Goal: Information Seeking & Learning: Find specific fact

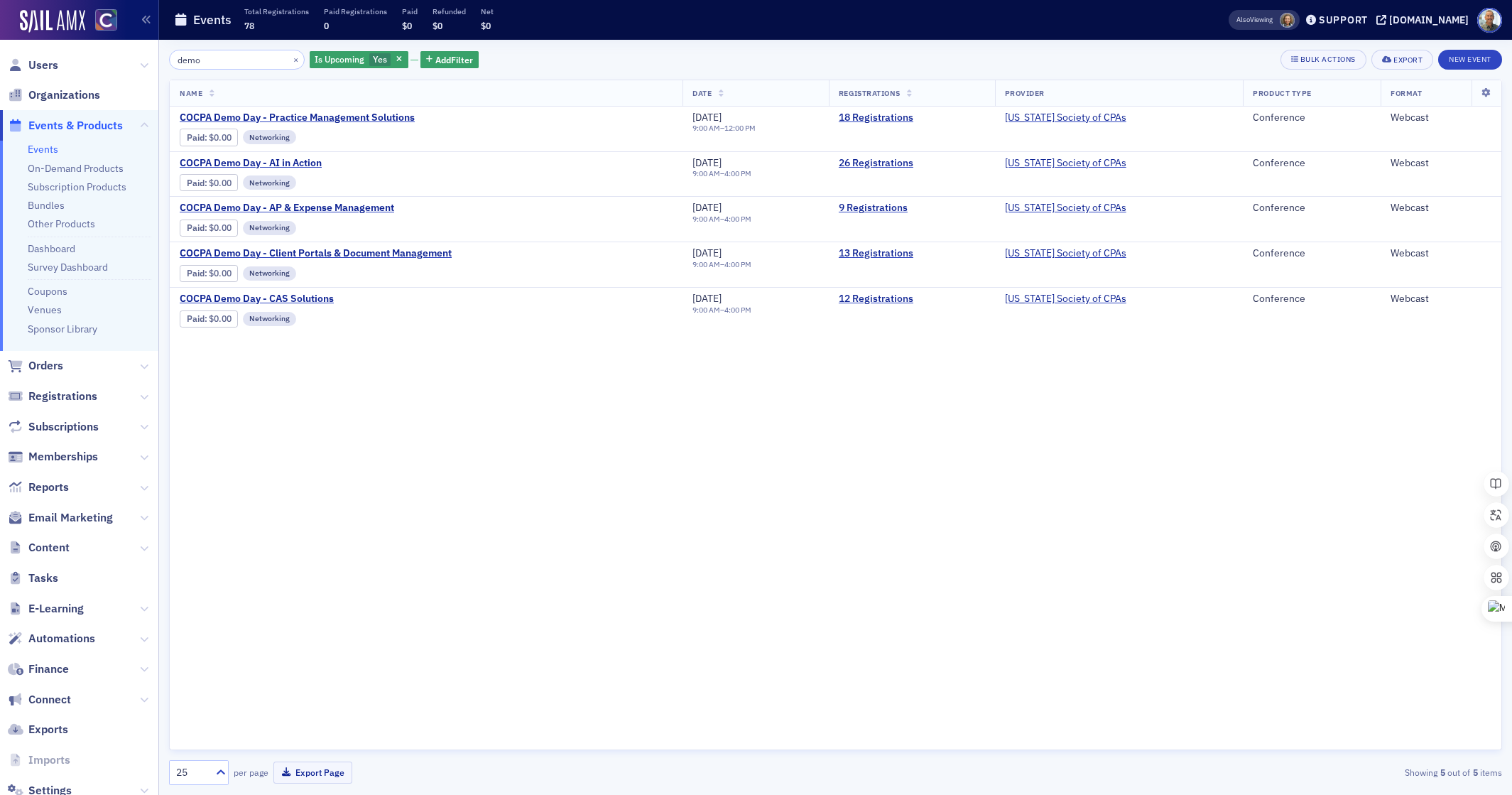
click at [192, 64] on input "demo" at bounding box center [237, 59] width 135 height 20
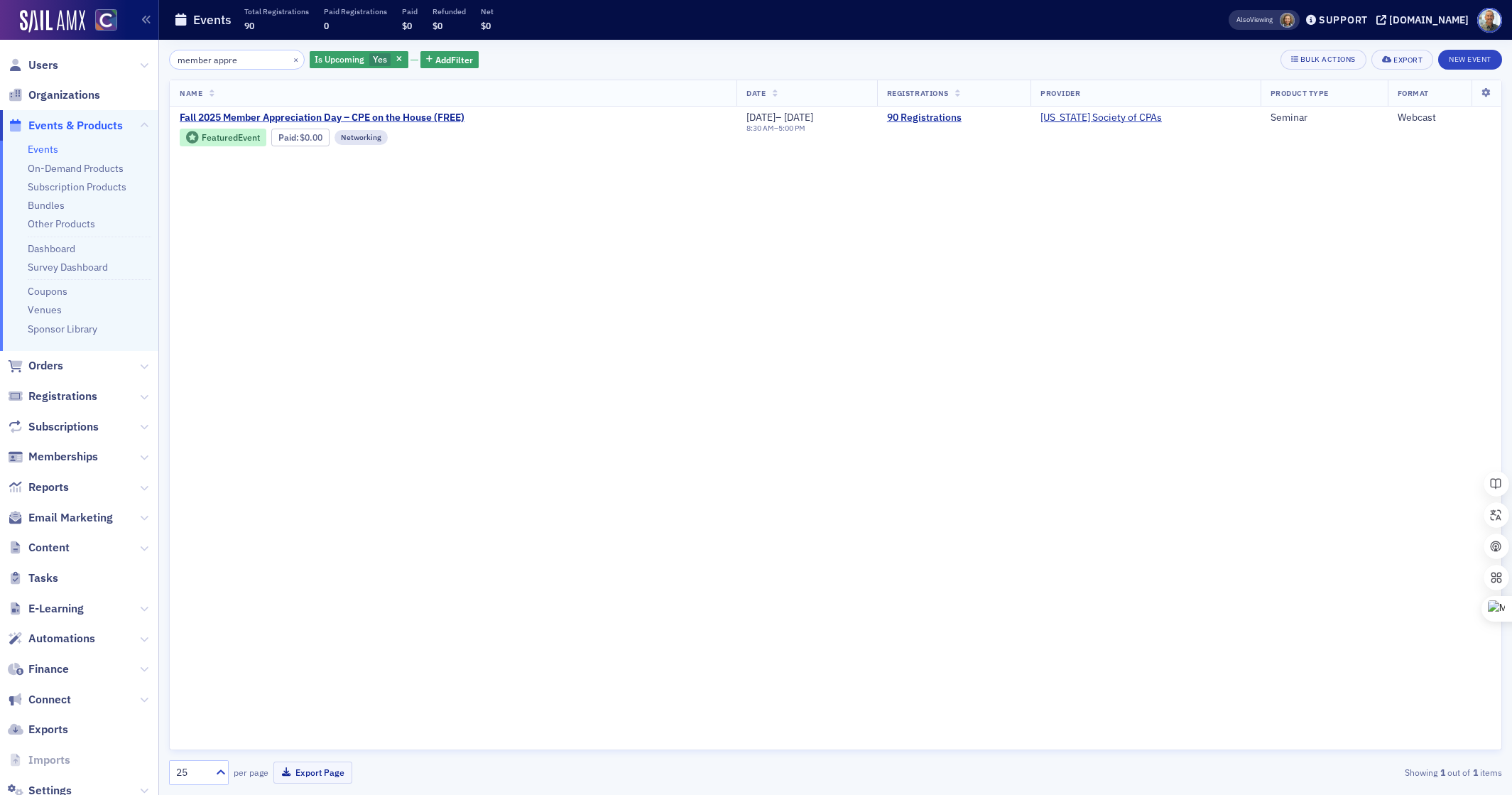
type input "member appre"
